Goal: Transaction & Acquisition: Obtain resource

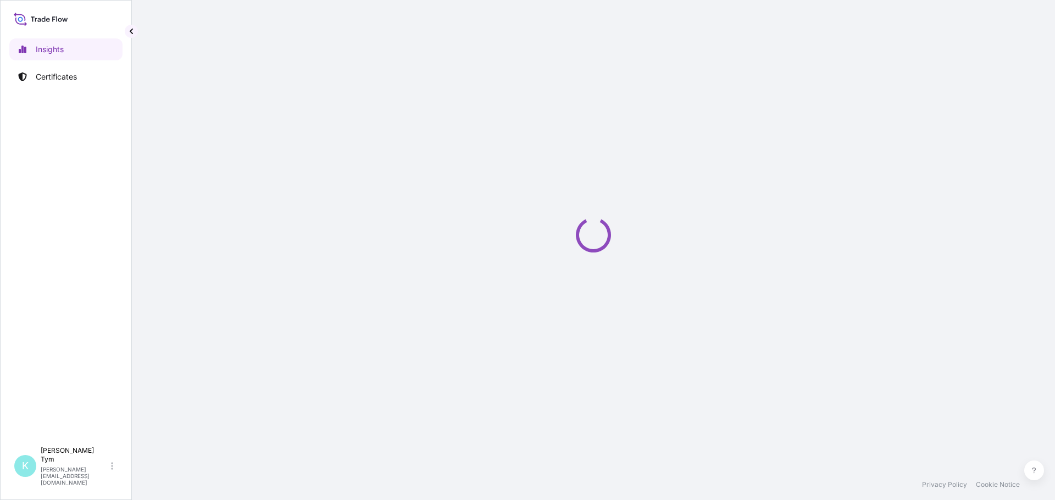
select select "2025"
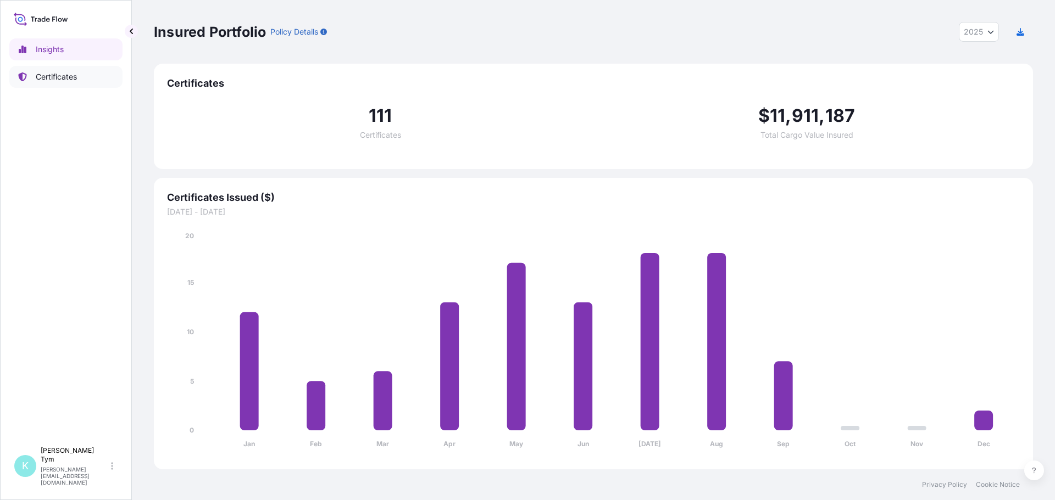
click at [59, 79] on p "Certificates" at bounding box center [56, 76] width 41 height 11
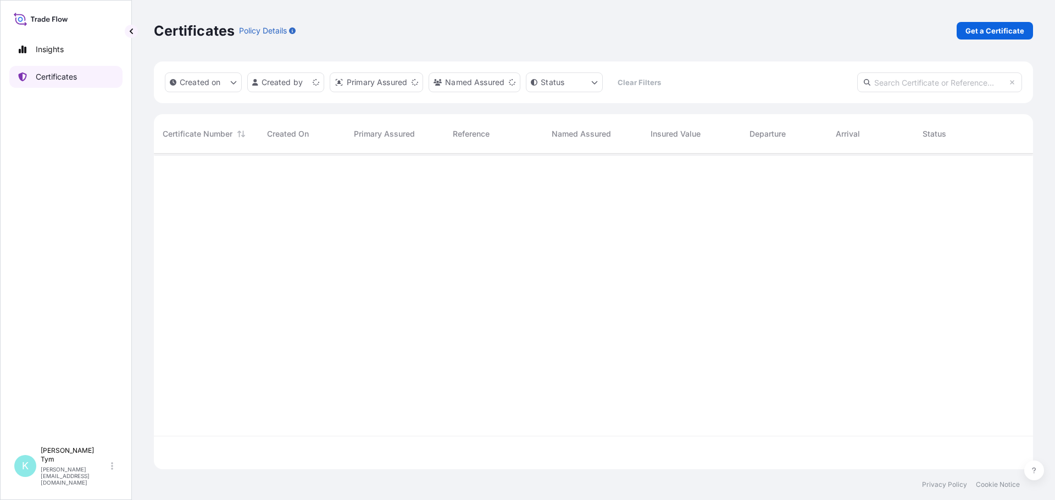
scroll to position [314, 871]
click at [970, 28] on p "Get a Certificate" at bounding box center [994, 30] width 59 height 11
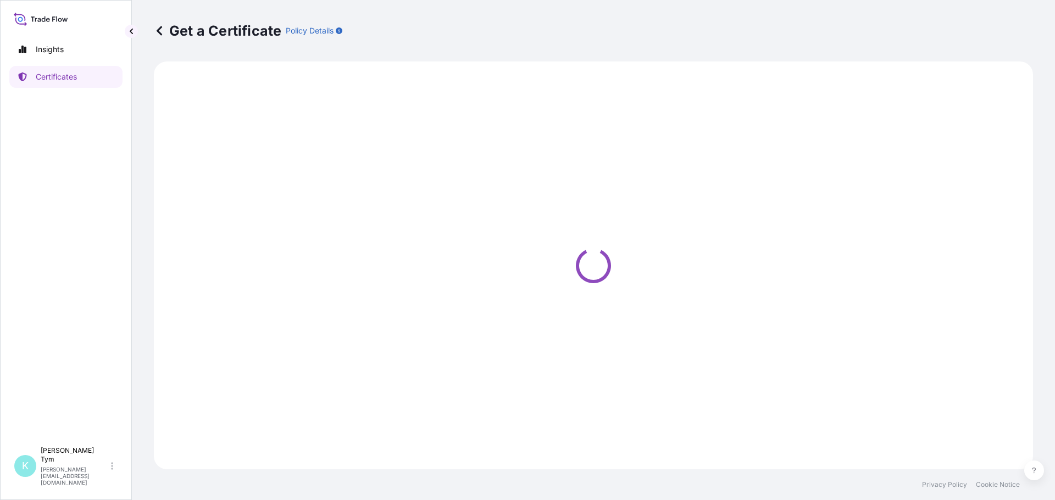
select select "Ocean Vessel"
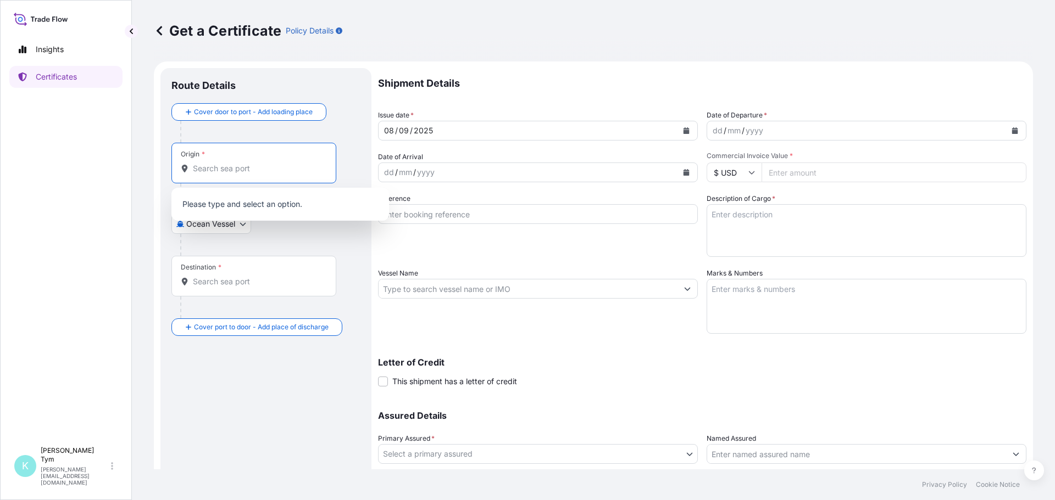
click at [247, 168] on input "Origin *" at bounding box center [258, 168] width 130 height 11
type input "O"
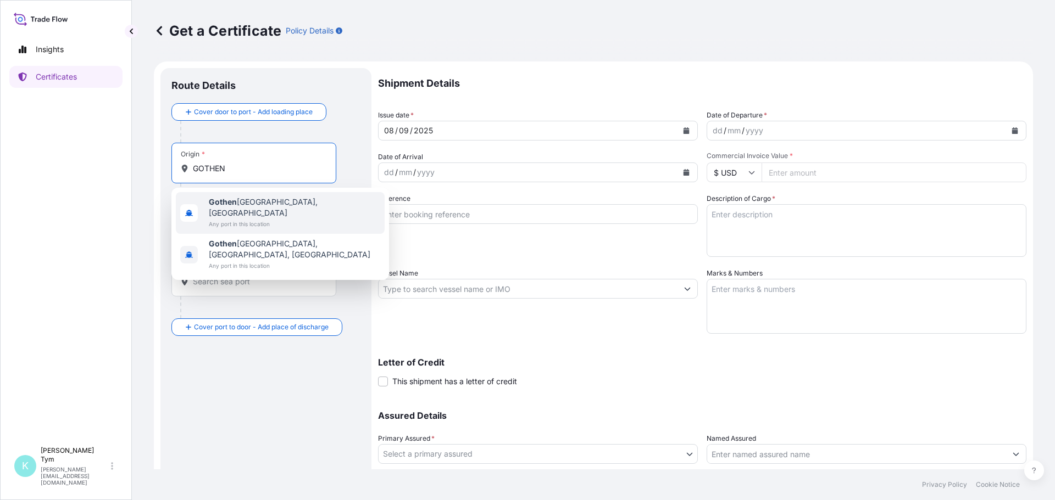
click at [249, 202] on span "Gothen burg, Sweden" at bounding box center [294, 208] width 171 height 22
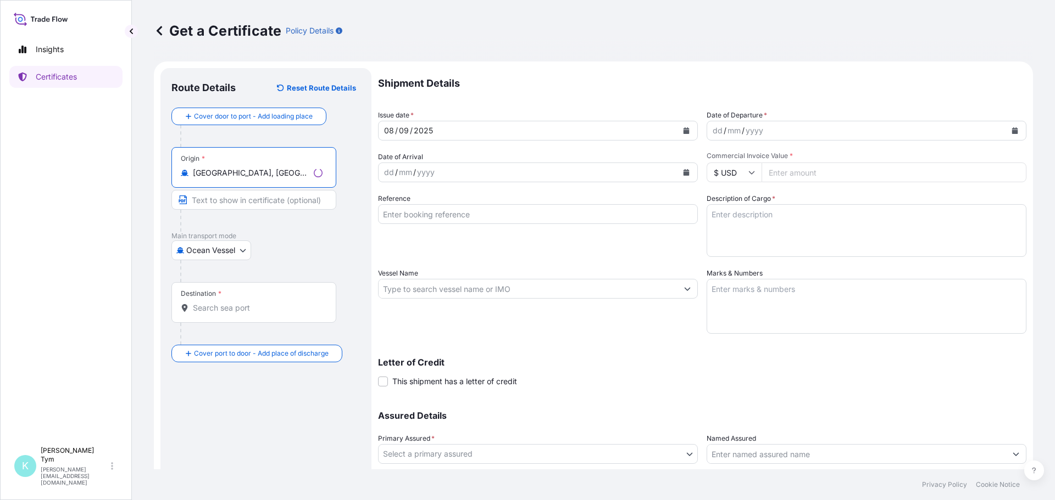
type input "Gothenburg, Sweden"
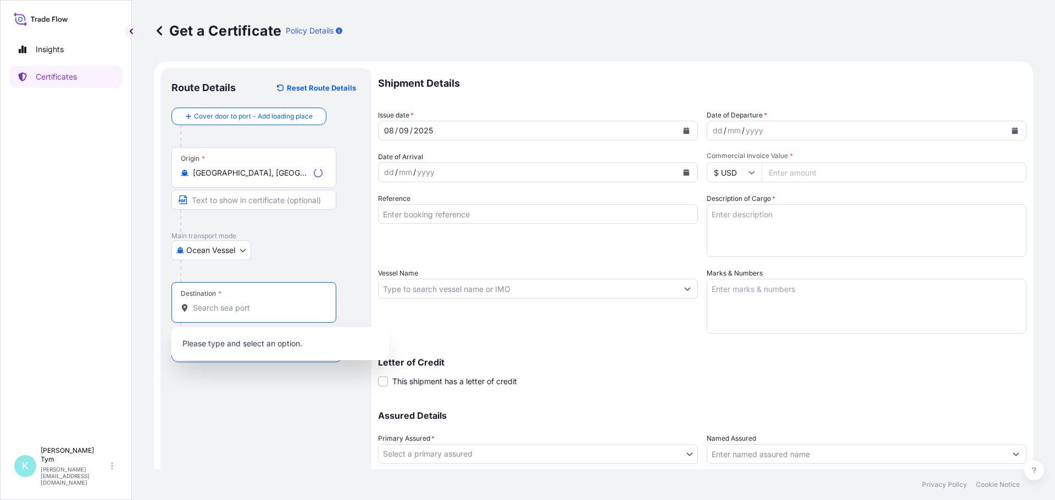
click at [231, 308] on input "Destination *" at bounding box center [258, 308] width 130 height 11
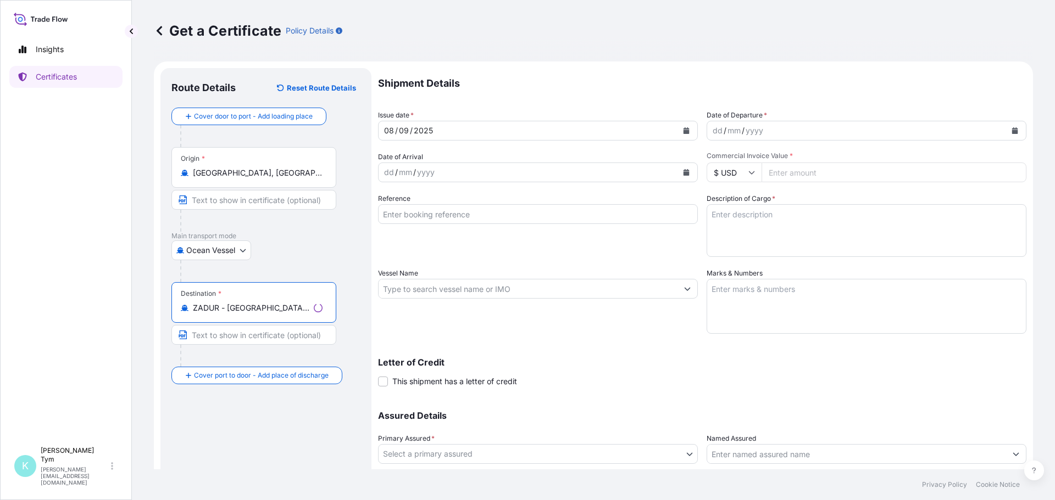
type input "ZADUR - Durban, South Africa"
click at [732, 133] on div "mm" at bounding box center [733, 130] width 15 height 13
click at [1011, 129] on icon "Calendar" at bounding box center [1014, 130] width 7 height 7
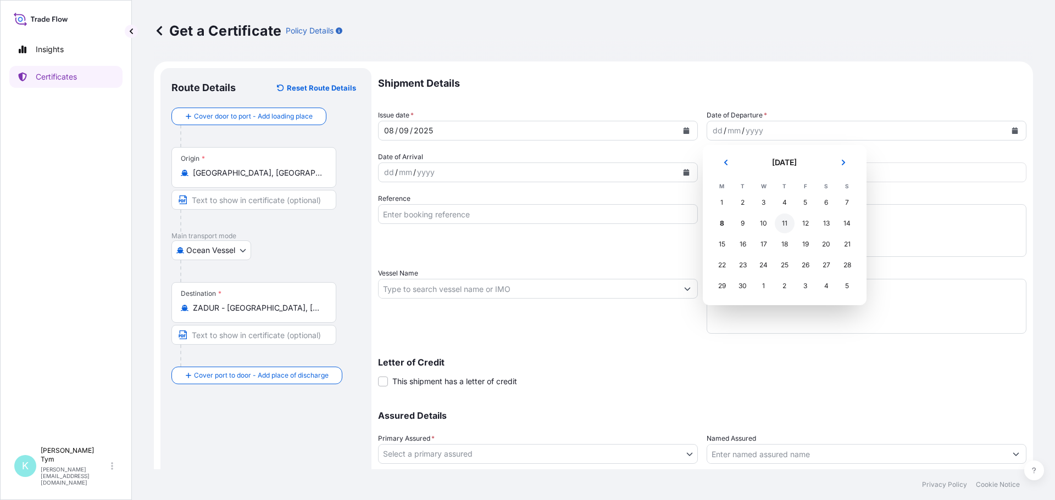
click at [782, 218] on div "11" at bounding box center [784, 224] width 20 height 20
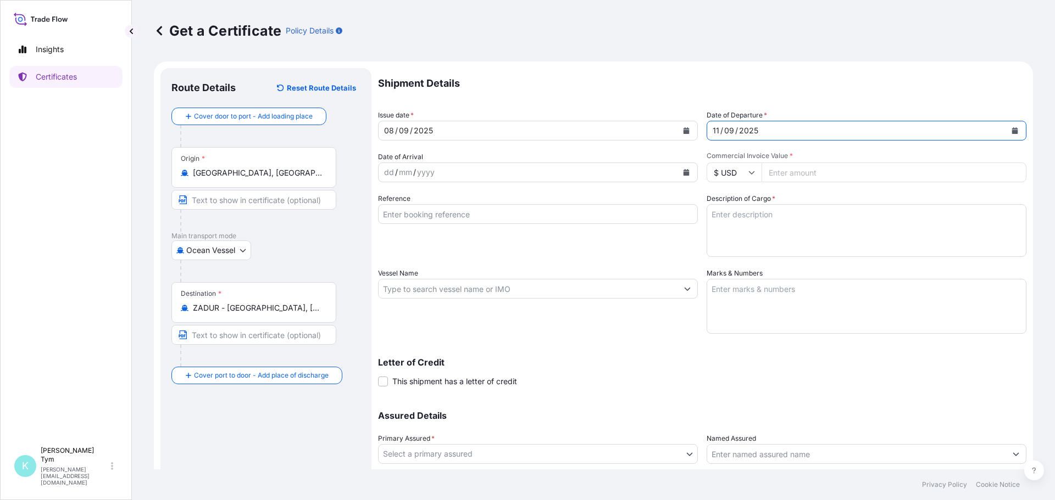
click at [684, 174] on icon "Calendar" at bounding box center [686, 172] width 6 height 7
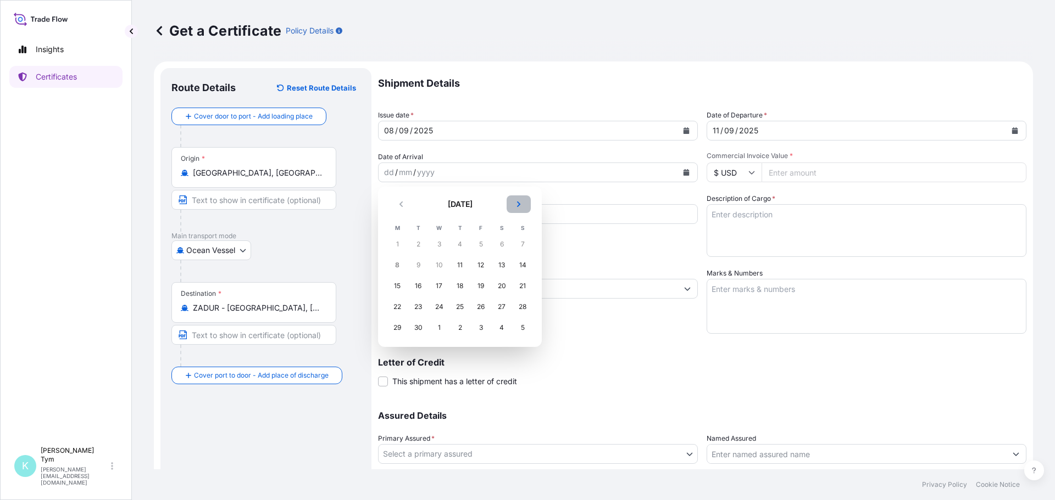
click at [517, 204] on icon "Next" at bounding box center [518, 204] width 7 height 7
click at [394, 283] on div "13" at bounding box center [397, 286] width 20 height 20
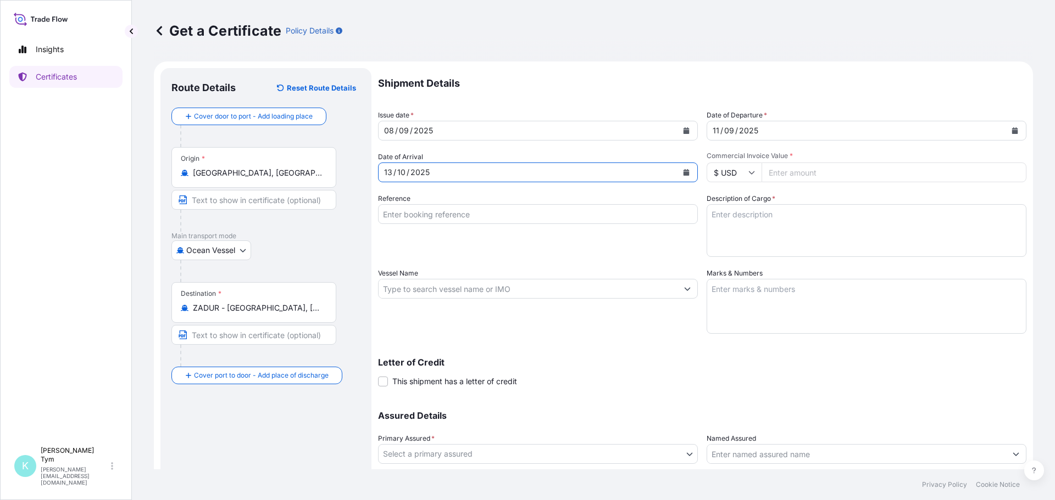
click at [748, 173] on icon at bounding box center [751, 172] width 7 height 7
click at [724, 205] on div "€ EUR" at bounding box center [730, 202] width 46 height 21
type input "€ EUR"
click at [784, 168] on input "Commercial Invoice Value *" at bounding box center [893, 173] width 265 height 20
type input "23696.64"
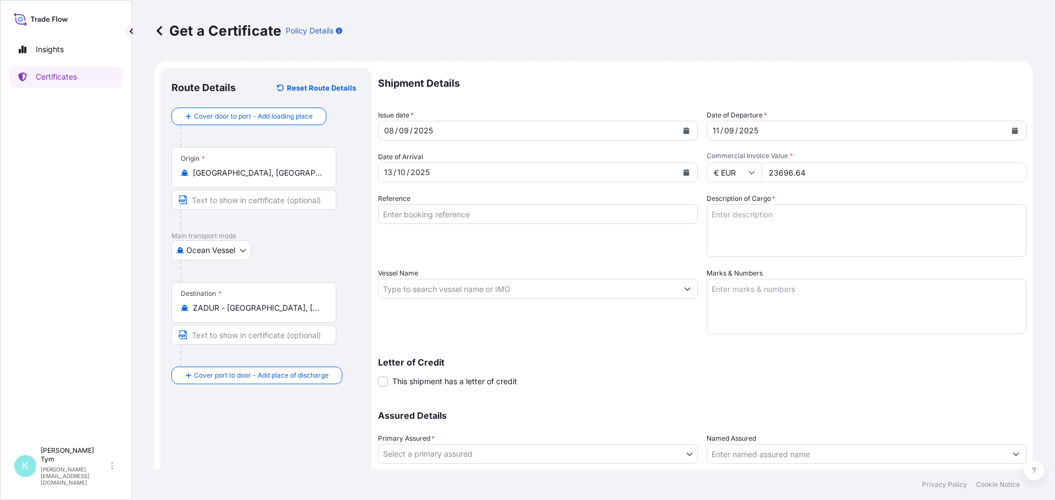
click at [773, 218] on textarea "Description of Cargo *" at bounding box center [866, 230] width 320 height 53
click at [744, 222] on textarea "26.928" at bounding box center [866, 230] width 320 height 53
type textarea "26.928MT SACK KRAFT PAPER"
click at [489, 287] on input "Vessel Name" at bounding box center [527, 289] width 299 height 20
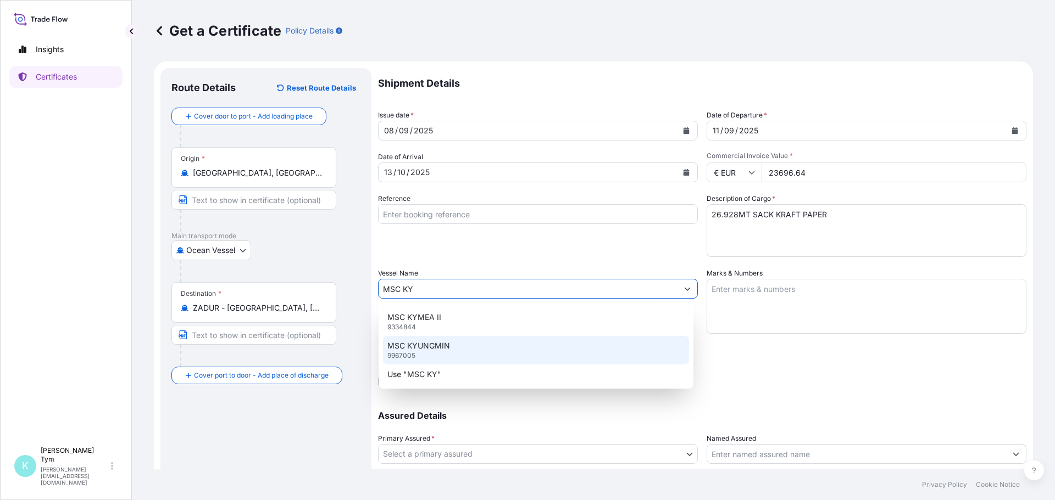
click at [486, 342] on div "MSC KYUNGMIN 9967005" at bounding box center [536, 350] width 306 height 29
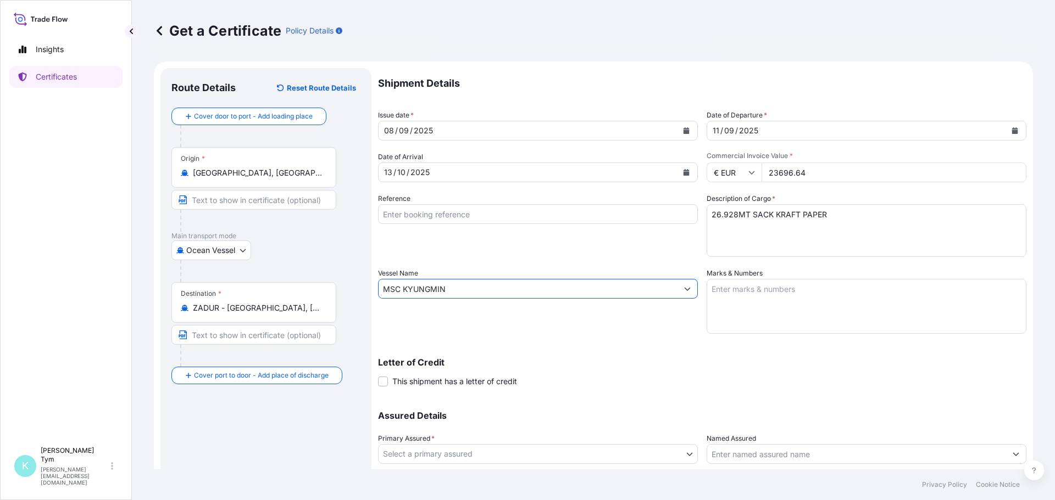
type input "MSC KYUNGMIN"
click at [427, 211] on input "Reference" at bounding box center [538, 214] width 320 height 20
type input "PF/25/217/01/IKHW"
click at [729, 288] on textarea "Marks & Numbers" at bounding box center [866, 306] width 320 height 55
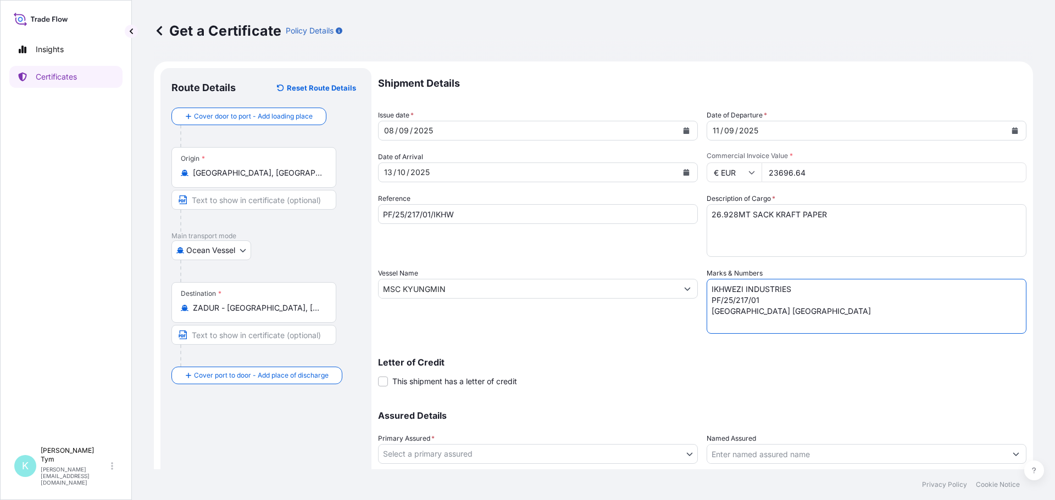
type textarea "IKHWEZI INDUSTRIES PF/25/217/01 DURBAN PORT SOUTH AFRICA"
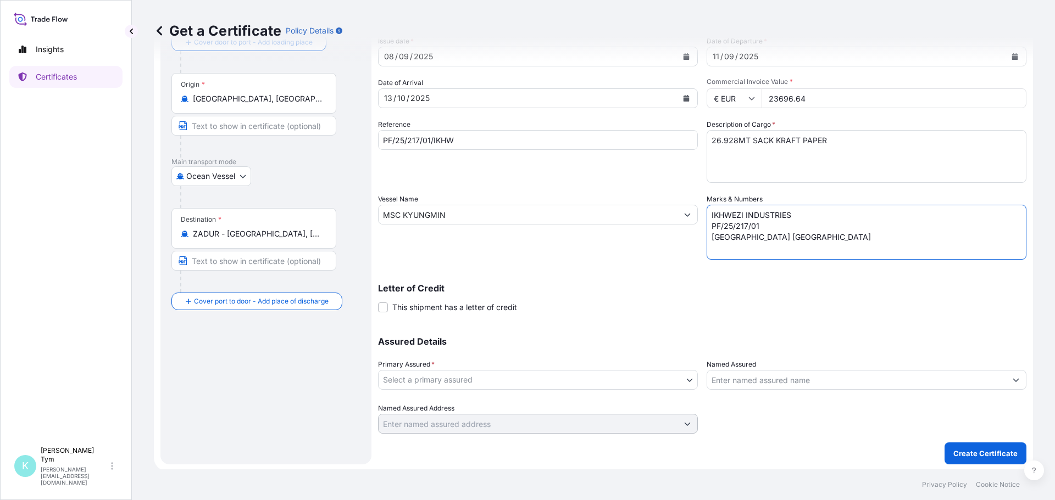
scroll to position [76, 0]
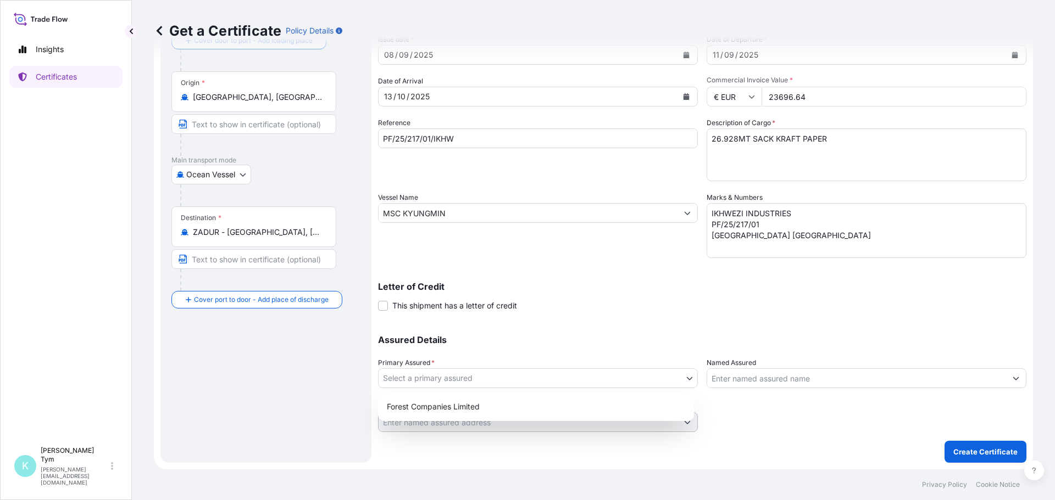
click at [690, 377] on body "Insights Certificates K Kate Tym kate@forestcompanies.com Get a Certificate Pol…" at bounding box center [527, 250] width 1055 height 500
click at [545, 405] on div "Forest Companies Limited" at bounding box center [535, 407] width 307 height 20
select select "31422"
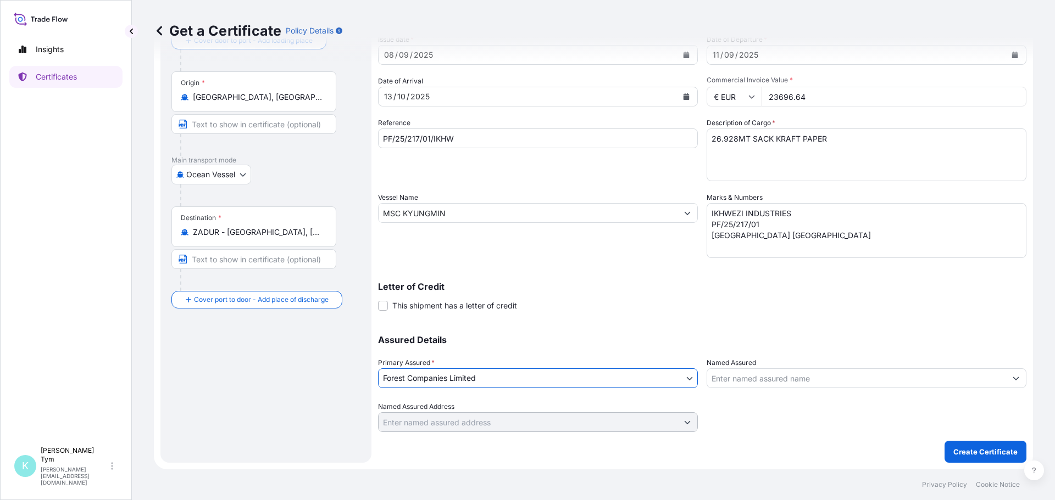
click at [731, 380] on input "Named Assured" at bounding box center [856, 379] width 299 height 20
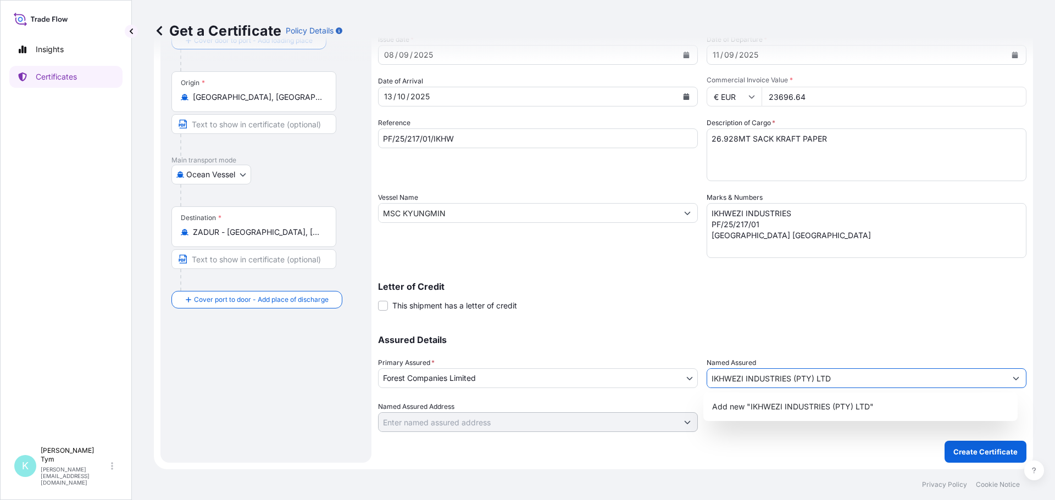
type input "IKHWEZI INDUSTRIES (PTY) LTD"
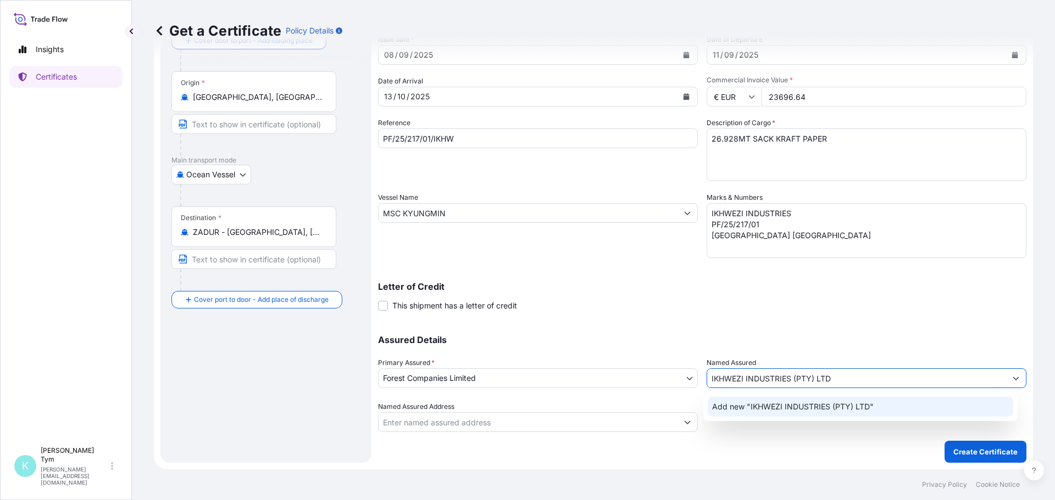
click at [785, 408] on span "Add new "IKHWEZI INDUSTRIES (PTY) LTD"" at bounding box center [792, 407] width 161 height 11
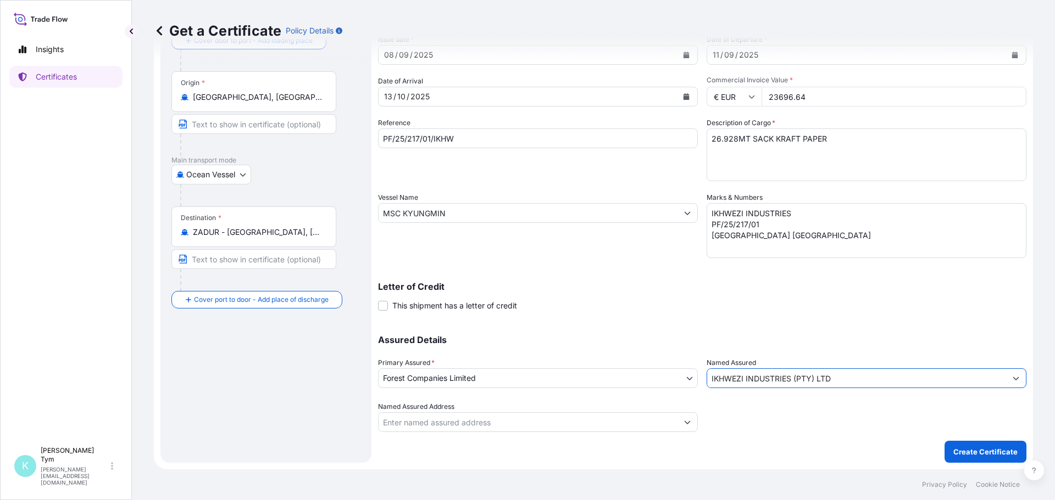
click at [543, 423] on input "Named Assured Address" at bounding box center [527, 422] width 299 height 20
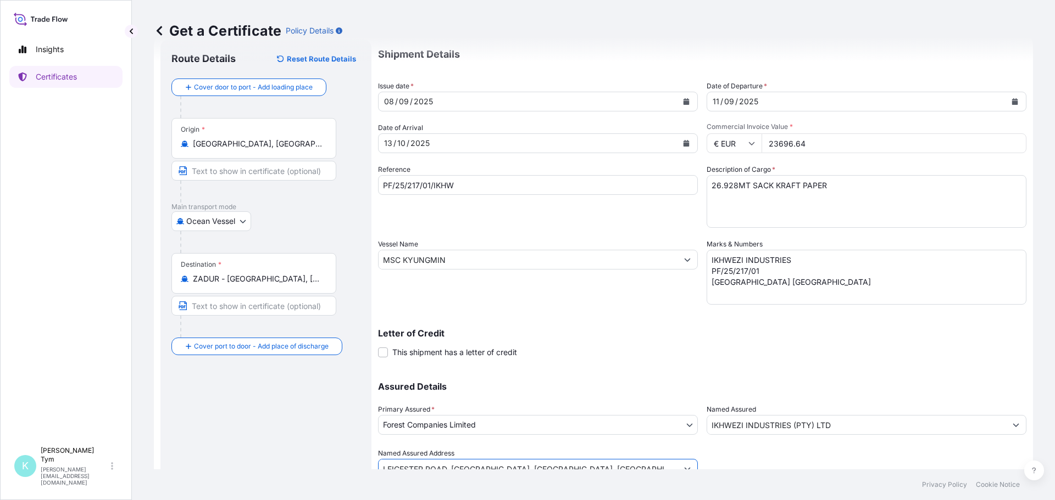
scroll to position [55, 0]
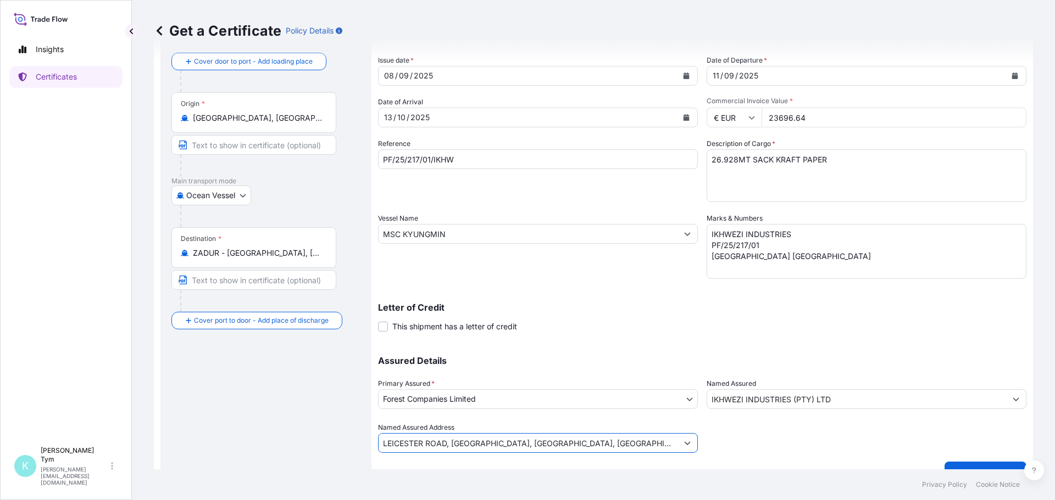
type input "LEICESTER ROAD, MOBENI, DURBAN, SOUTH AFRICA"
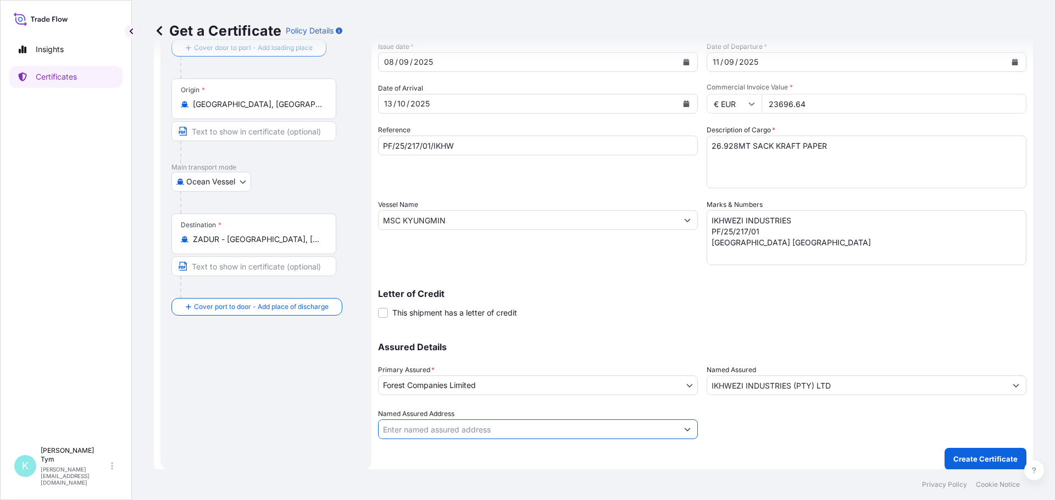
scroll to position [76, 0]
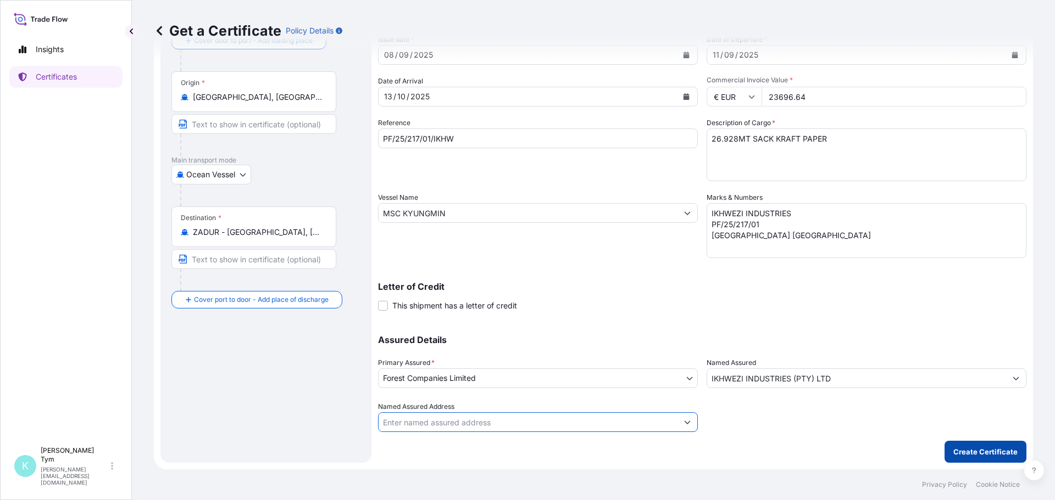
click at [984, 451] on p "Create Certificate" at bounding box center [985, 452] width 64 height 11
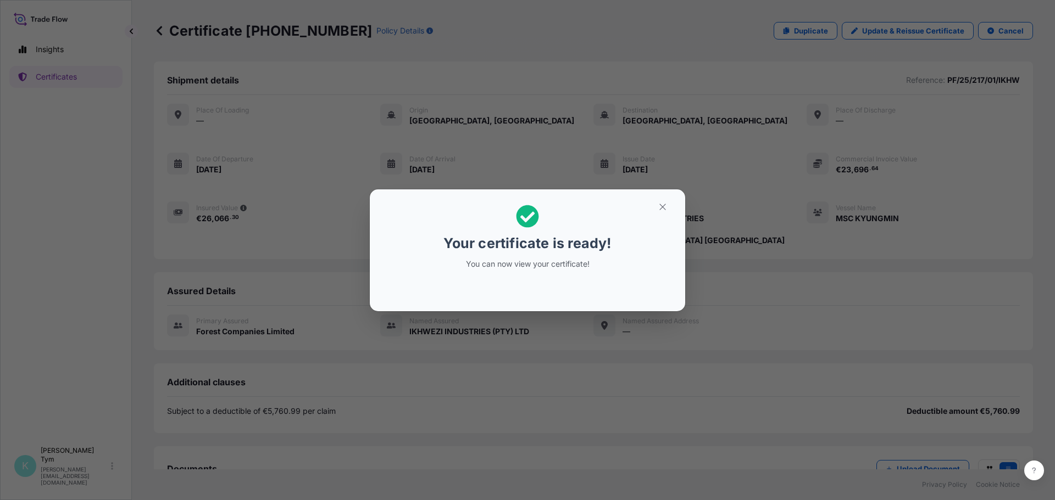
click at [370, 409] on div "Your certificate is ready! You can now view your certificate!" at bounding box center [527, 250] width 1055 height 500
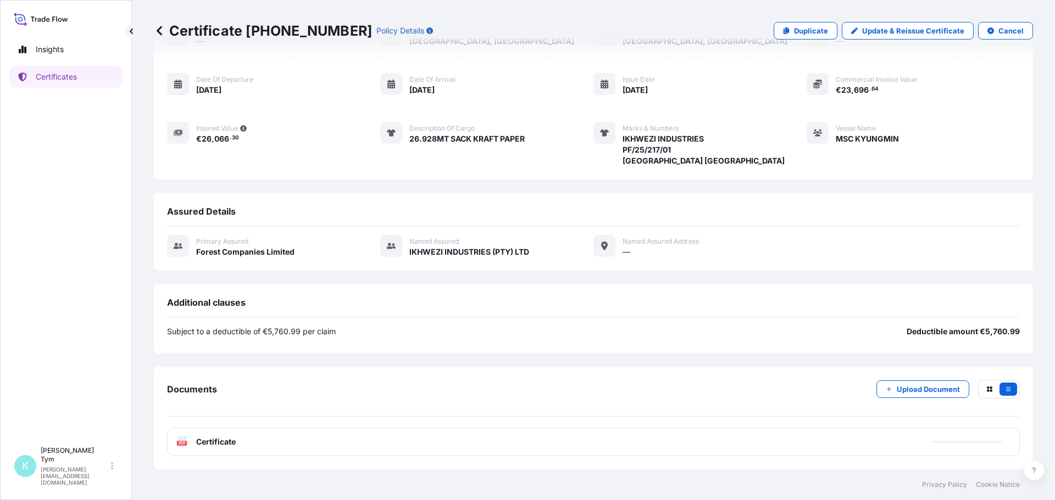
scroll to position [91, 0]
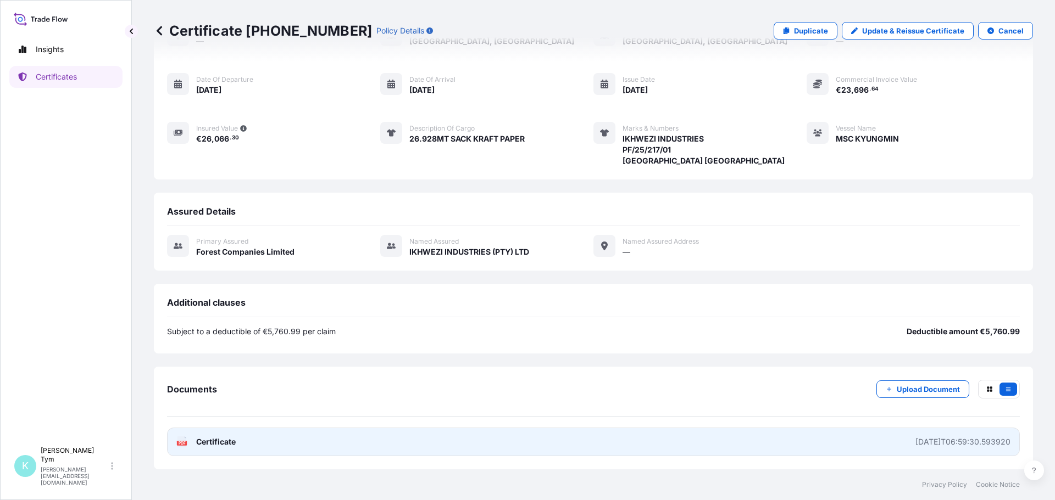
click at [210, 441] on span "Certificate" at bounding box center [216, 442] width 40 height 11
